Goal: Obtain resource: Download file/media

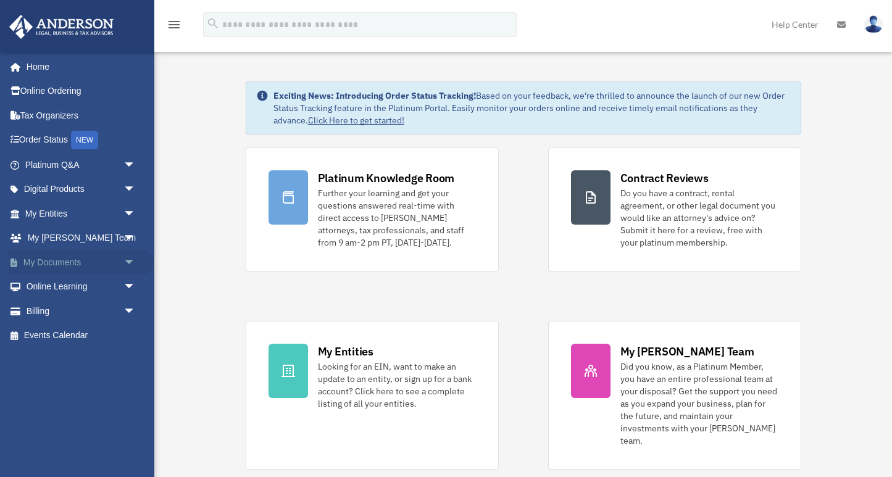
click at [75, 266] on link "My Documents arrow_drop_down" at bounding box center [82, 262] width 146 height 25
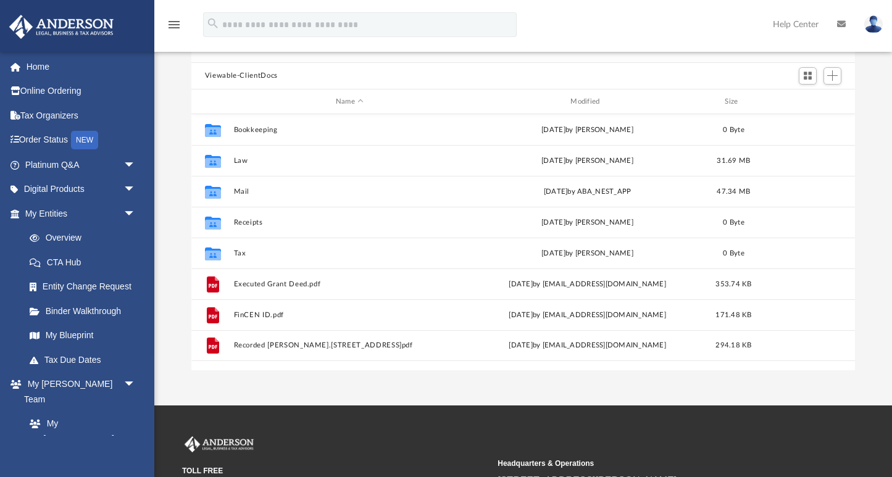
scroll to position [100, 0]
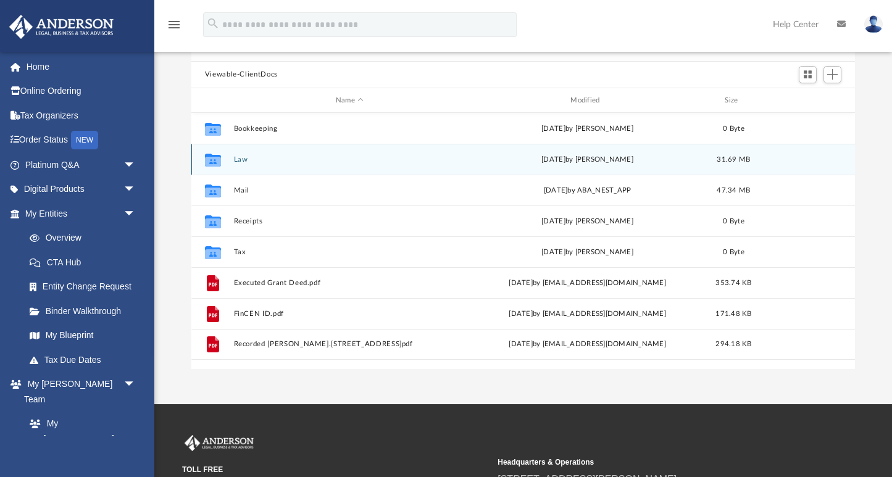
click at [232, 163] on div "Collaborated Folder Law [DATE] by [PERSON_NAME] 31.69 MB" at bounding box center [523, 159] width 664 height 31
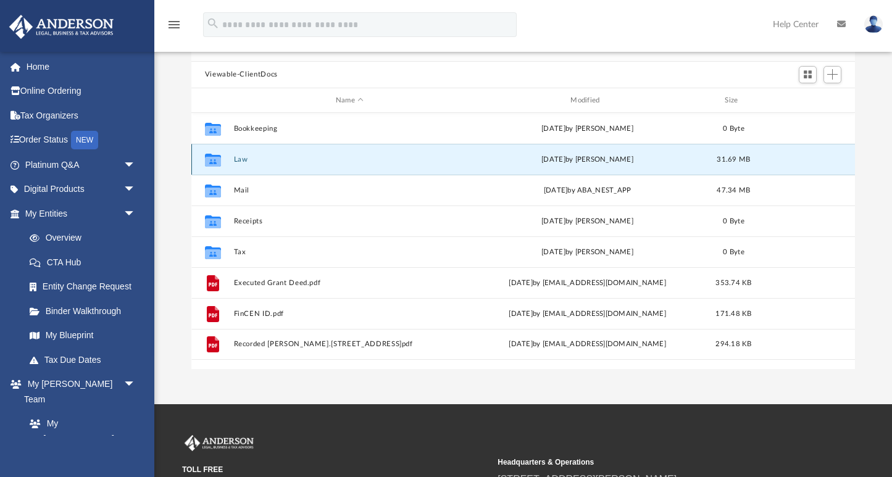
click at [221, 160] on icon "Collaborated Folder" at bounding box center [213, 160] width 20 height 20
click at [215, 159] on icon "grid" at bounding box center [213, 160] width 16 height 13
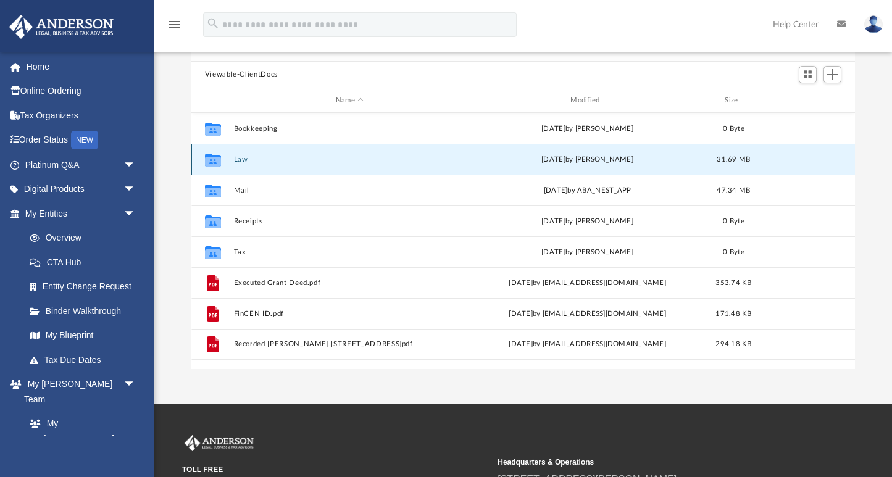
click at [240, 161] on button "Law" at bounding box center [349, 160] width 232 height 8
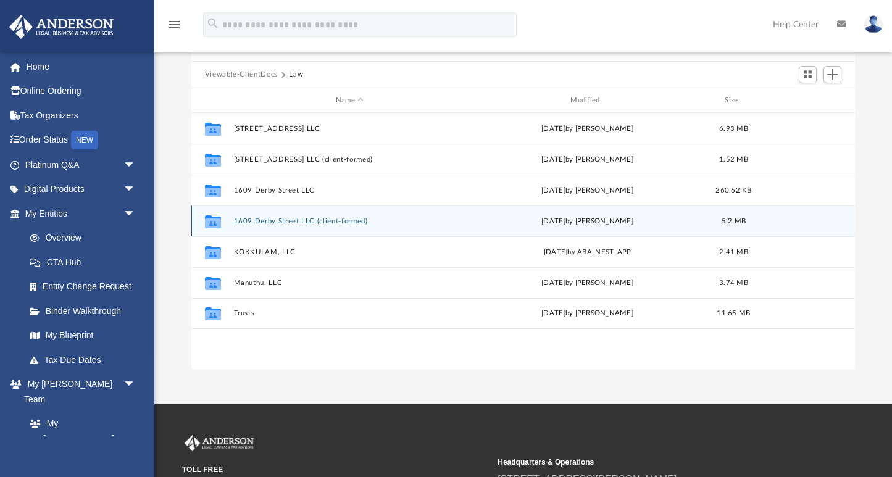
click at [251, 222] on button "1609 Derby Street LLC (client-formed)" at bounding box center [349, 221] width 232 height 8
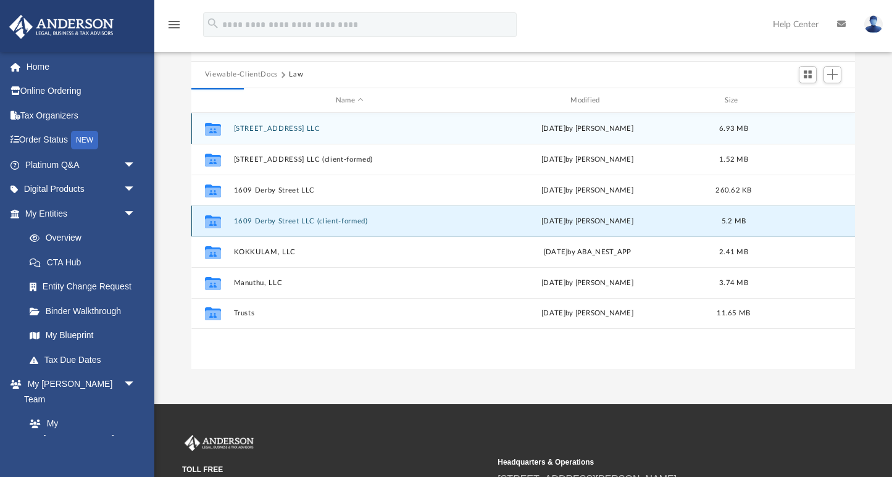
click at [251, 222] on button "1609 Derby Street LLC (client-formed)" at bounding box center [349, 221] width 232 height 8
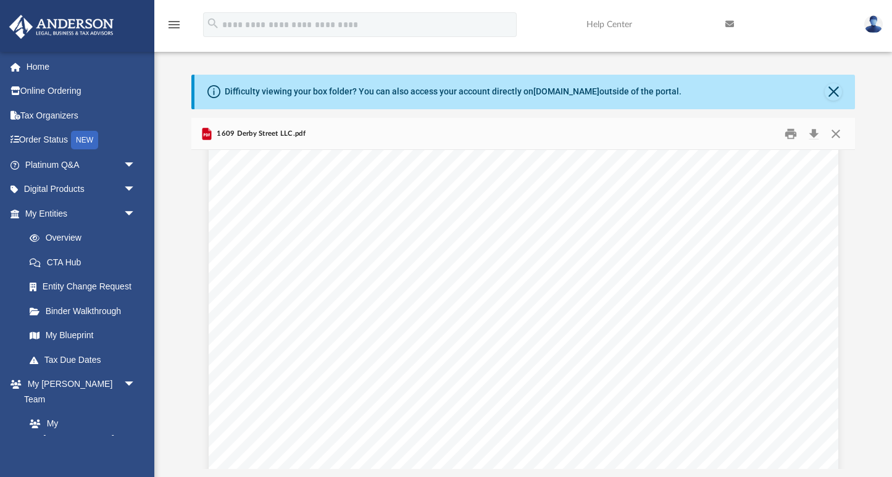
scroll to position [2541, 0]
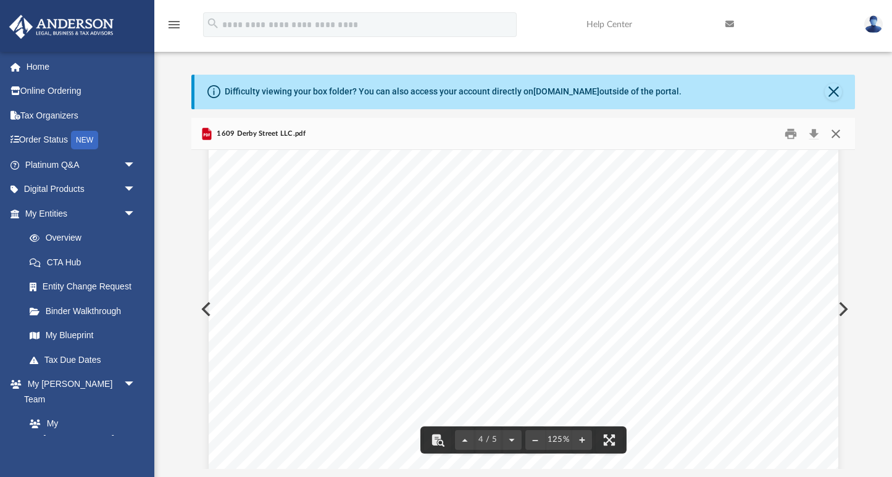
click at [839, 137] on button "Close" at bounding box center [835, 133] width 22 height 19
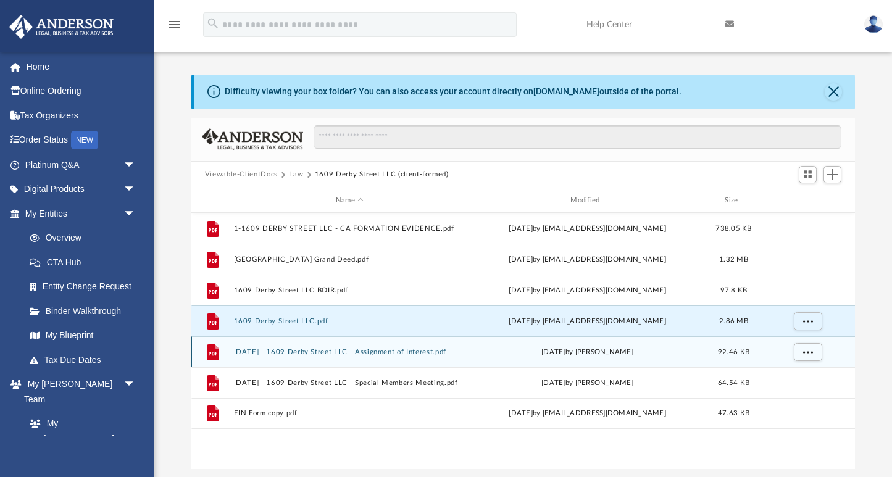
click at [412, 352] on button "[DATE] - 1609 Derby Street LLC - Assignment of Interest.pdf" at bounding box center [349, 352] width 232 height 8
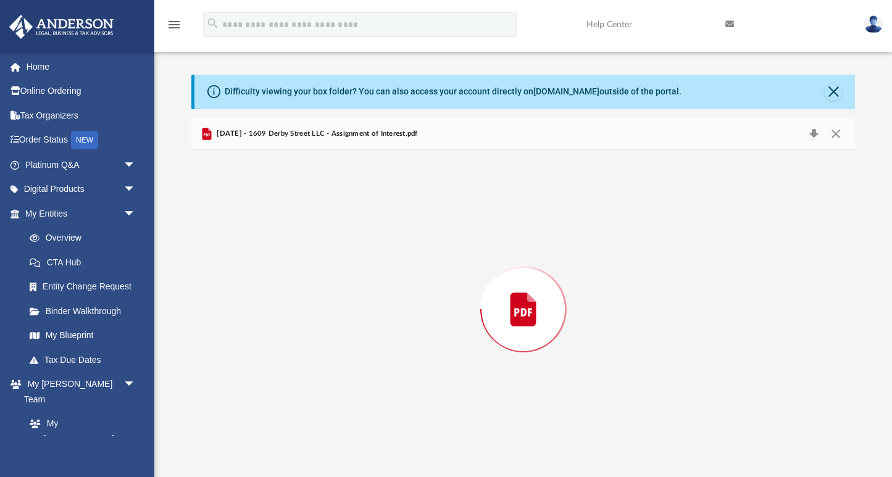
click at [412, 352] on div "Preview" at bounding box center [523, 309] width 664 height 318
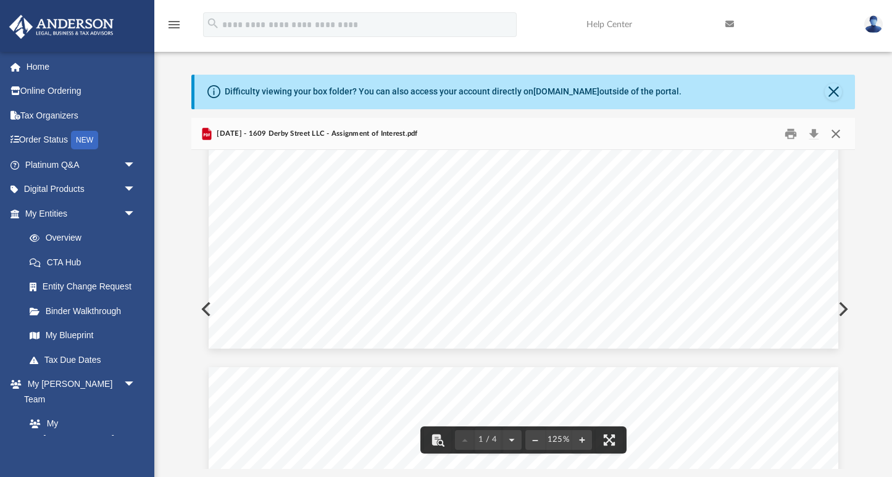
click at [837, 130] on button "Close" at bounding box center [835, 133] width 22 height 19
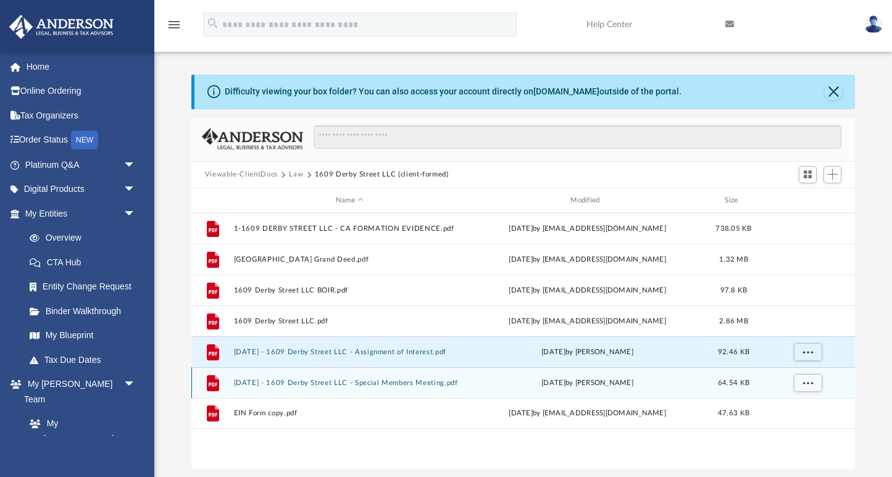
click at [390, 386] on button "[DATE] - 1609 Derby Street LLC - Special Members Meeting.pdf" at bounding box center [349, 383] width 232 height 8
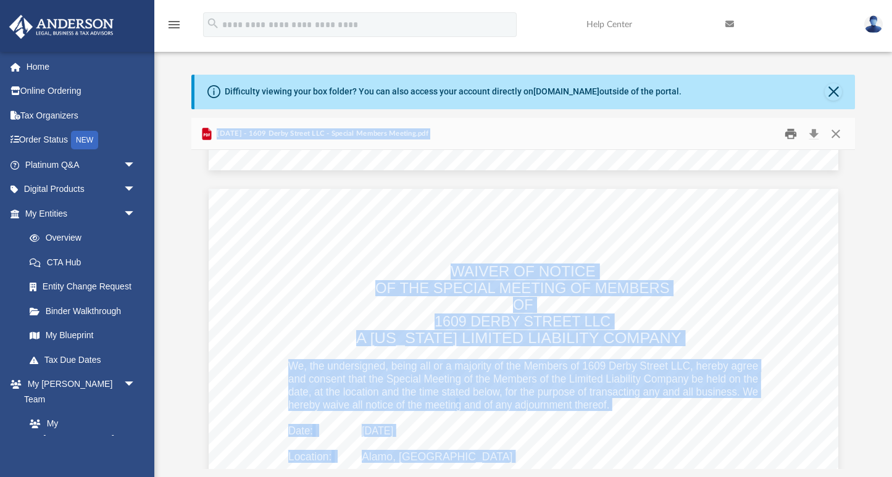
scroll to position [790, 0]
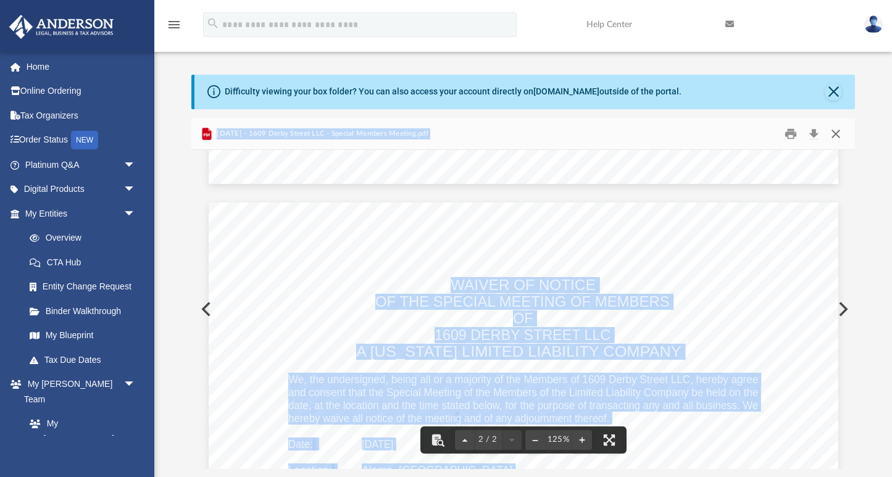
click at [839, 136] on button "Close" at bounding box center [835, 133] width 22 height 19
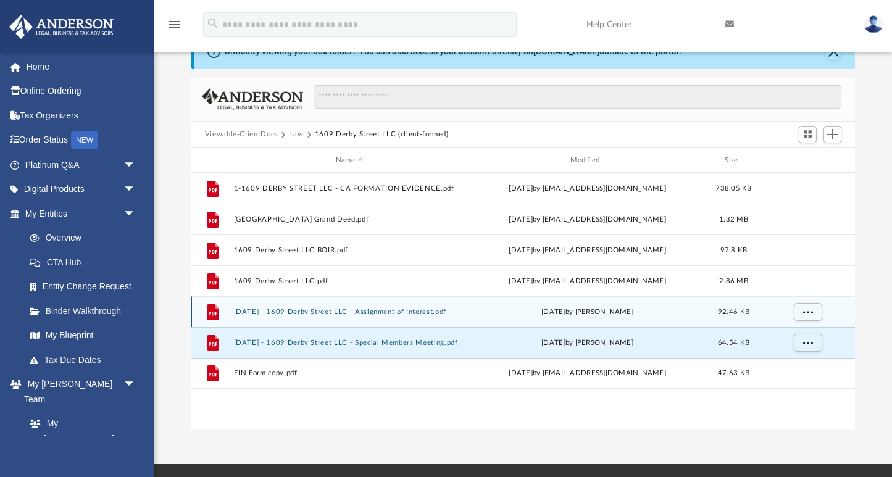
scroll to position [0, 0]
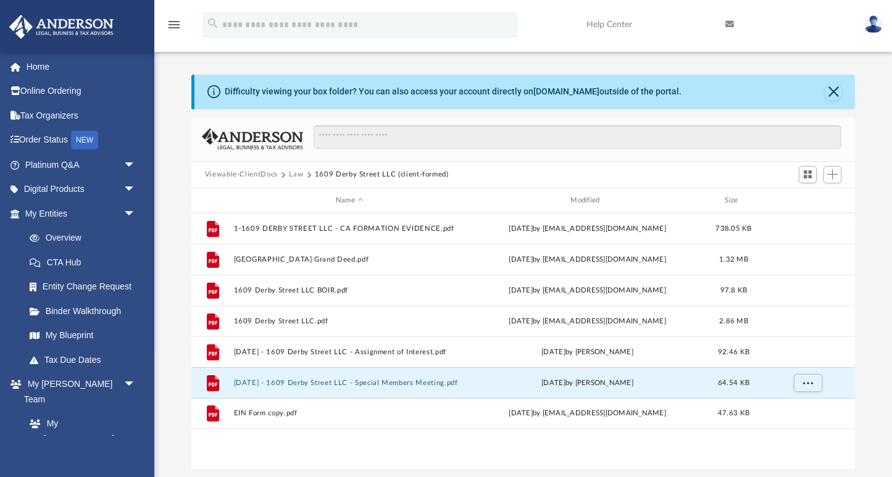
click at [294, 174] on button "Law" at bounding box center [296, 174] width 14 height 11
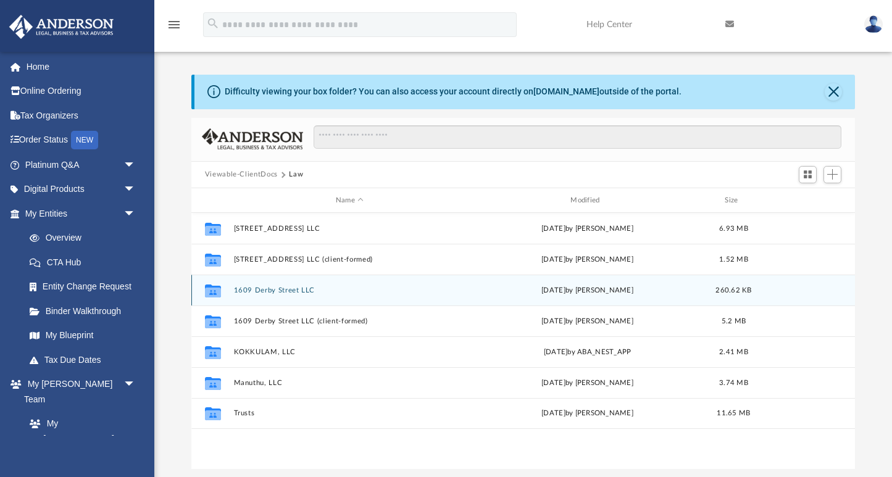
click at [295, 293] on button "1609 Derby Street LLC" at bounding box center [349, 290] width 232 height 8
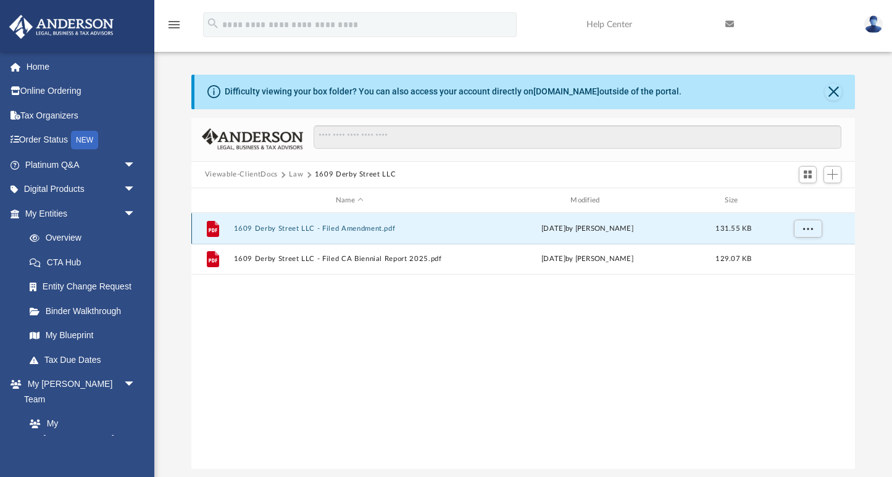
click at [319, 230] on button "1609 Derby Street LLC - Filed Amendment.pdf" at bounding box center [349, 229] width 232 height 8
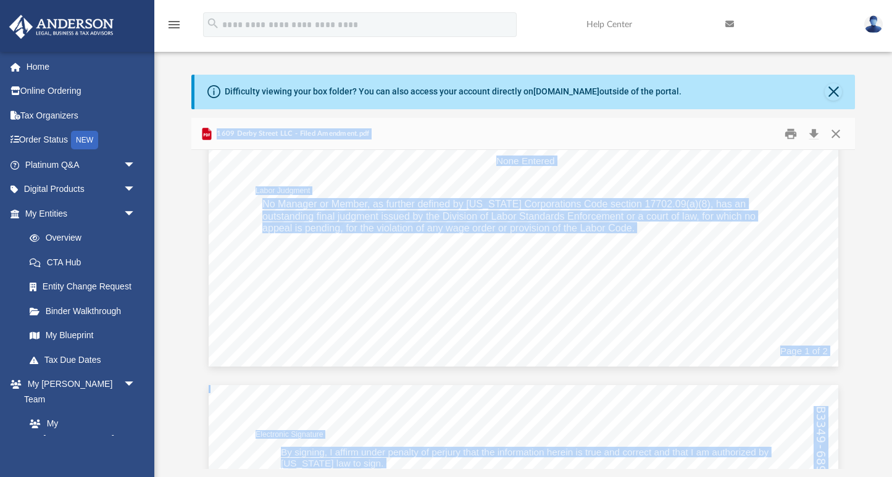
scroll to position [511, 0]
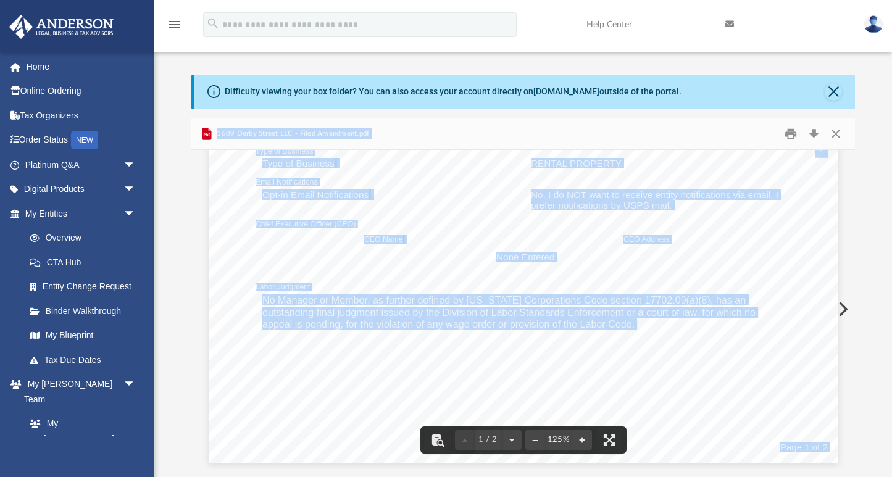
click at [479, 361] on div "BA20250089950 Entity Details Limited Liability Company Name [STREET_ADDRESS] LL…" at bounding box center [523, 55] width 629 height 815
click at [835, 136] on button "Close" at bounding box center [835, 133] width 22 height 19
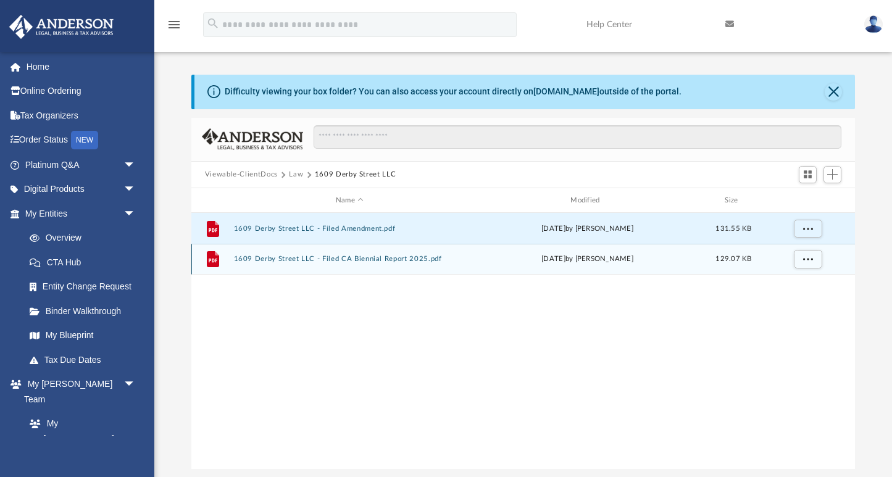
click at [360, 260] on button "1609 Derby Street LLC - Filed CA Biennial Report 2025.pdf" at bounding box center [349, 259] width 232 height 8
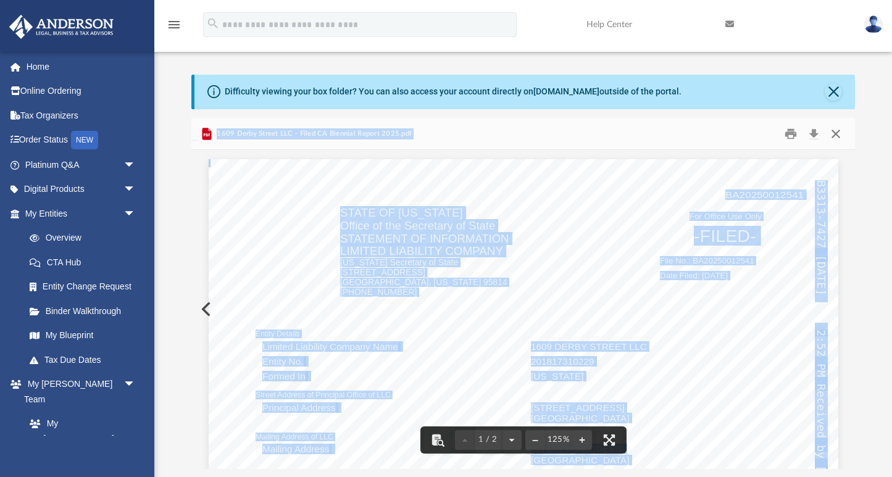
click at [836, 131] on button "Close" at bounding box center [835, 133] width 22 height 19
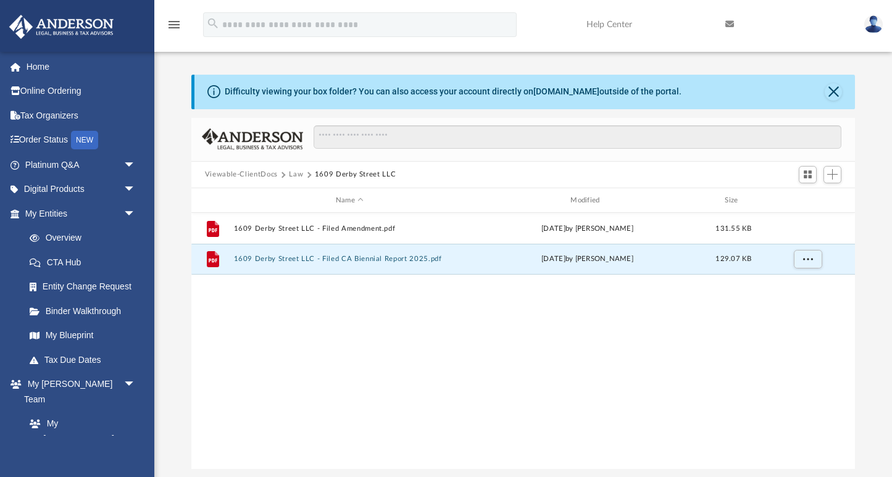
click at [289, 174] on button "Law" at bounding box center [296, 174] width 14 height 11
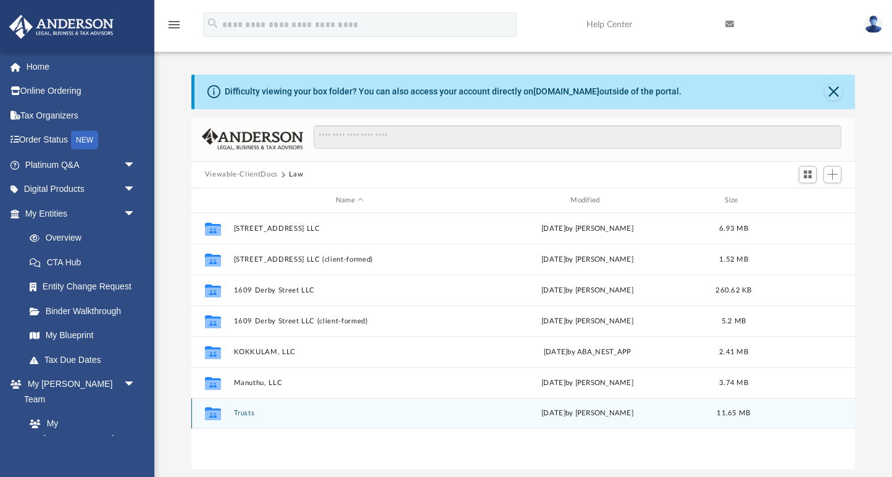
click at [241, 418] on div "Collaborated Folder Trusts [DATE] by [PERSON_NAME] 11.65 MB" at bounding box center [523, 413] width 664 height 31
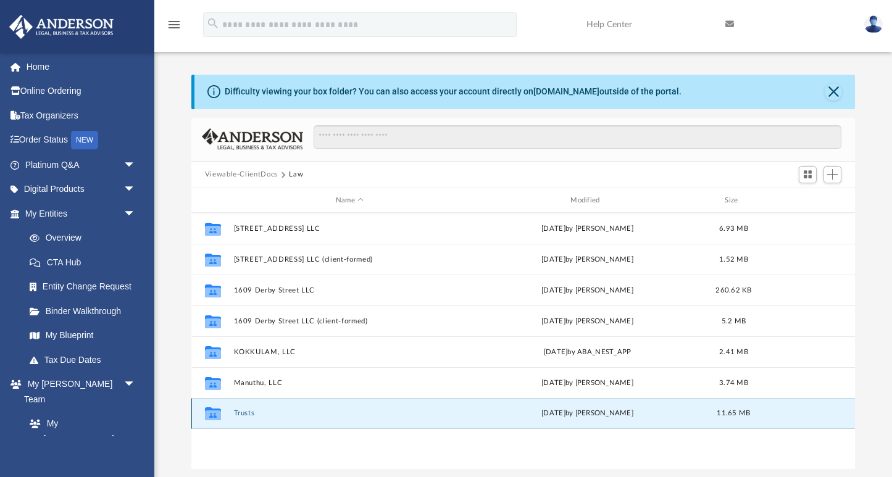
click at [241, 412] on button "Trusts" at bounding box center [349, 414] width 232 height 8
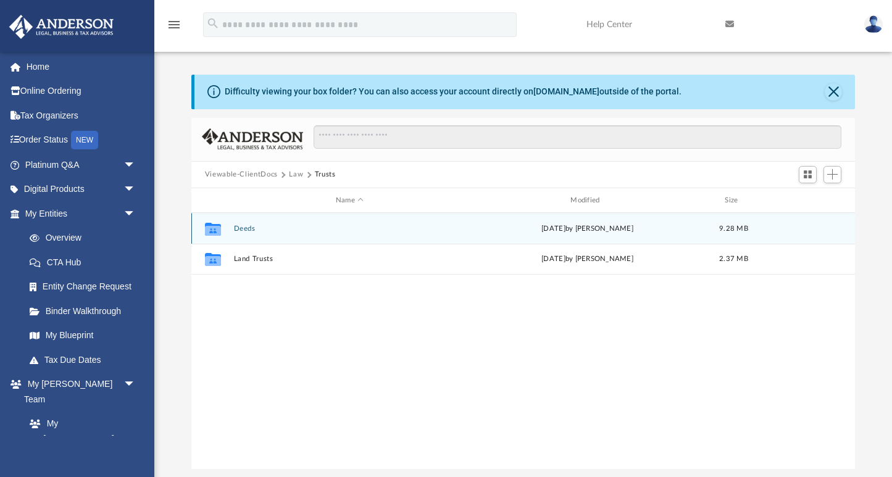
click at [241, 231] on button "Deeds" at bounding box center [349, 229] width 232 height 8
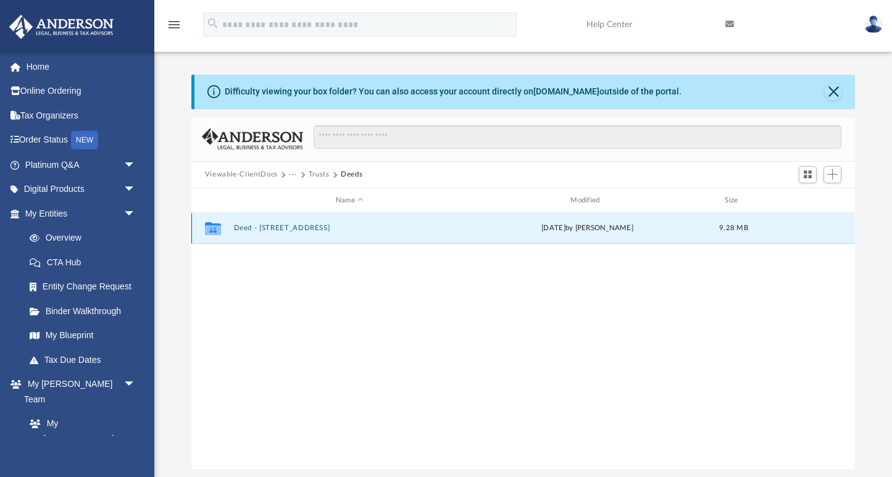
click at [239, 226] on button "Deed - [STREET_ADDRESS]" at bounding box center [349, 229] width 232 height 8
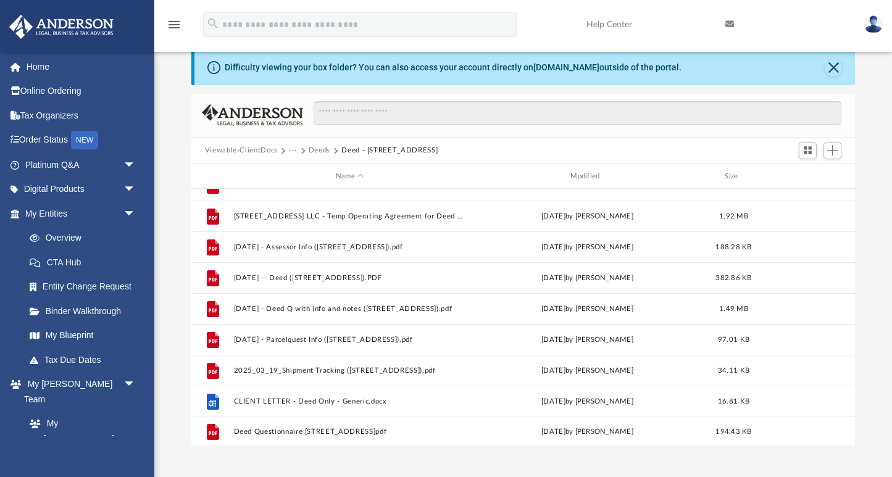
scroll to position [0, 0]
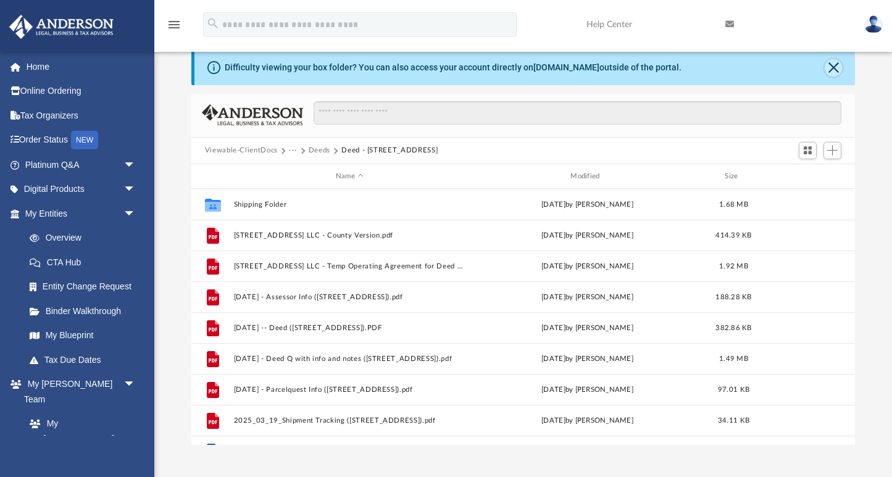
click at [840, 67] on button "Close" at bounding box center [832, 67] width 17 height 17
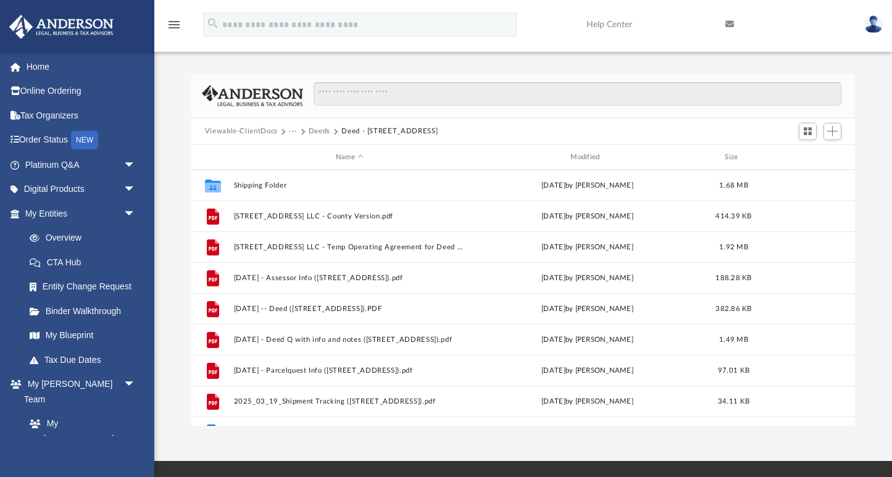
click at [323, 135] on button "Deeds" at bounding box center [320, 131] width 22 height 11
